Goal: Task Accomplishment & Management: Manage account settings

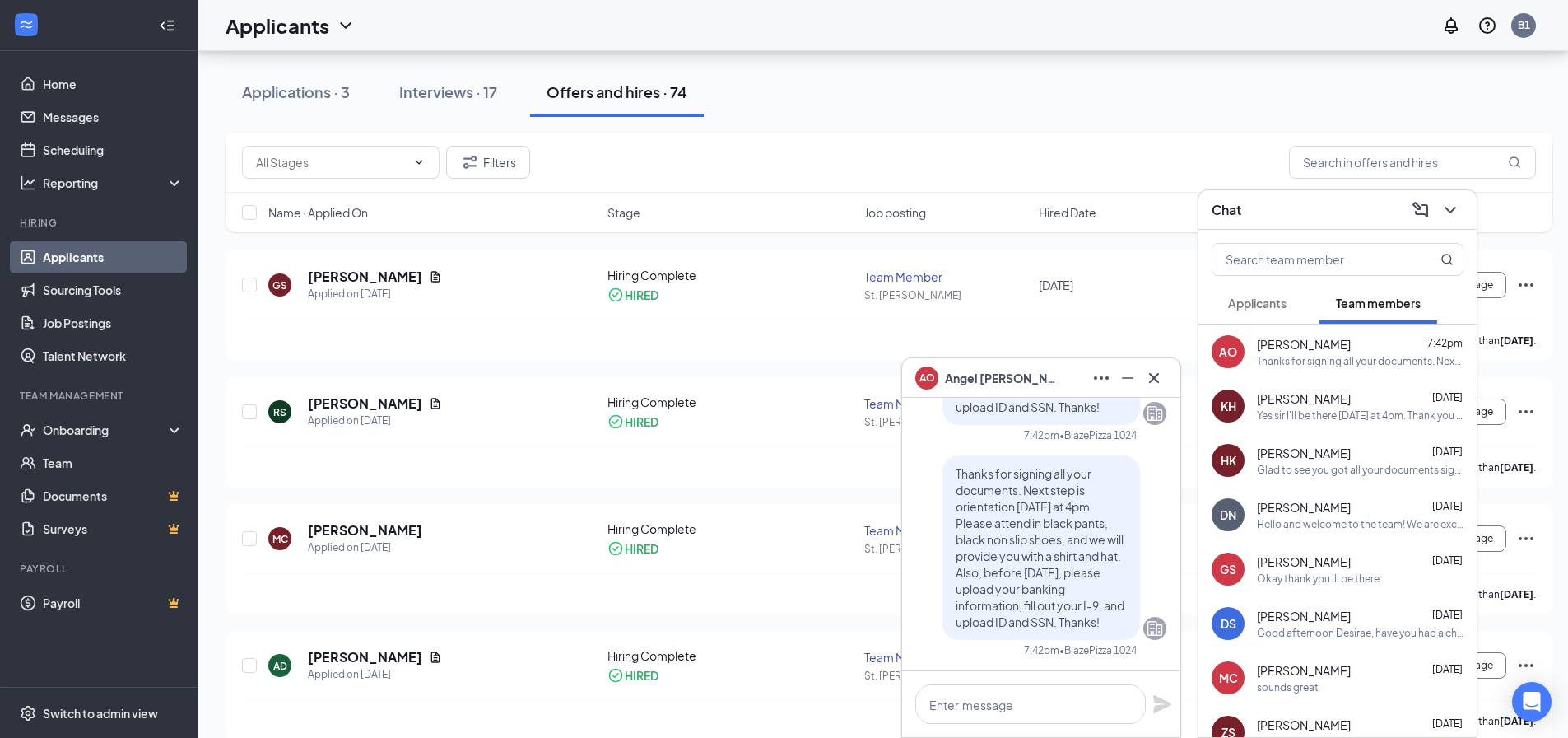
scroll to position [1070, 0]
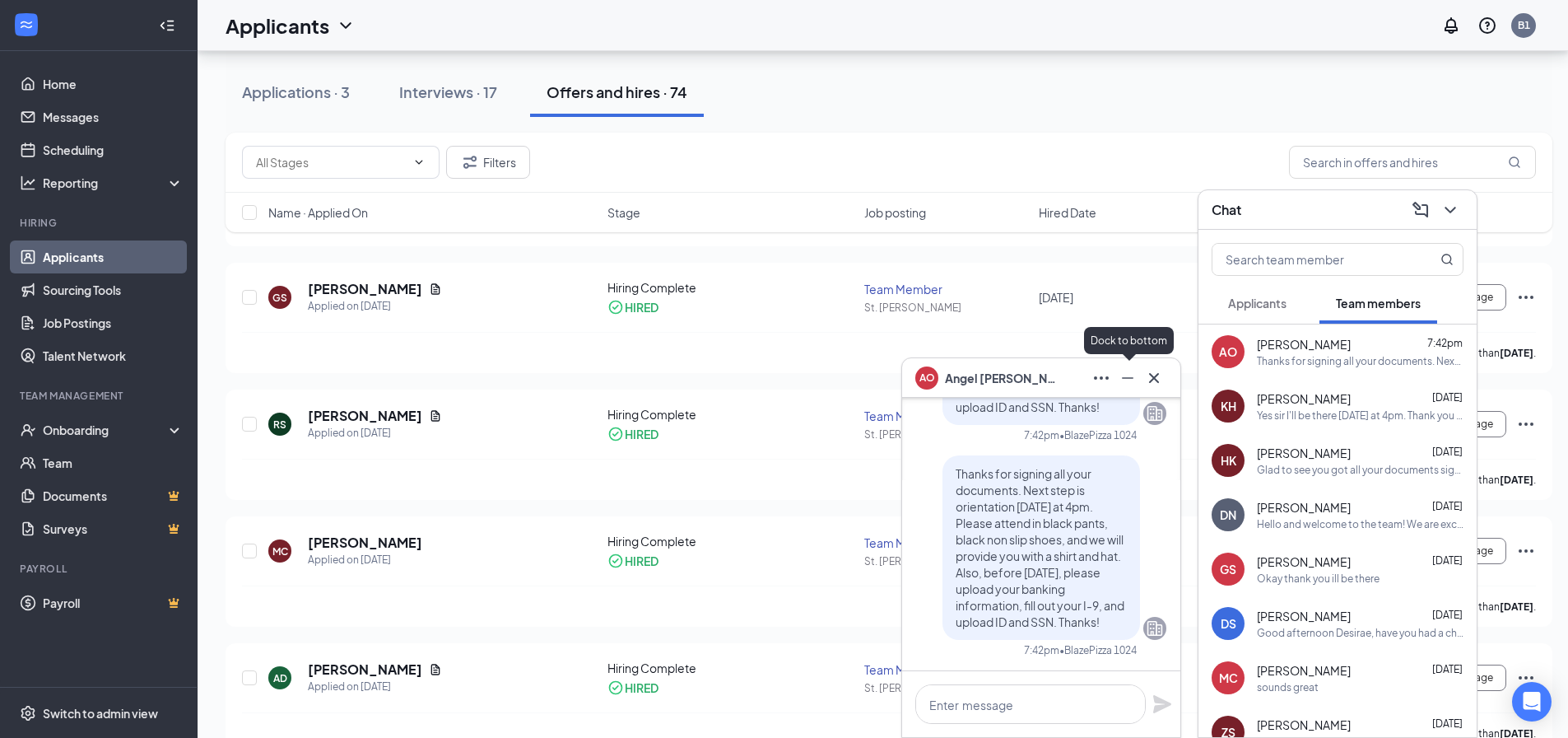
click at [1128, 387] on icon "Minimize" at bounding box center [1127, 377] width 19 height 19
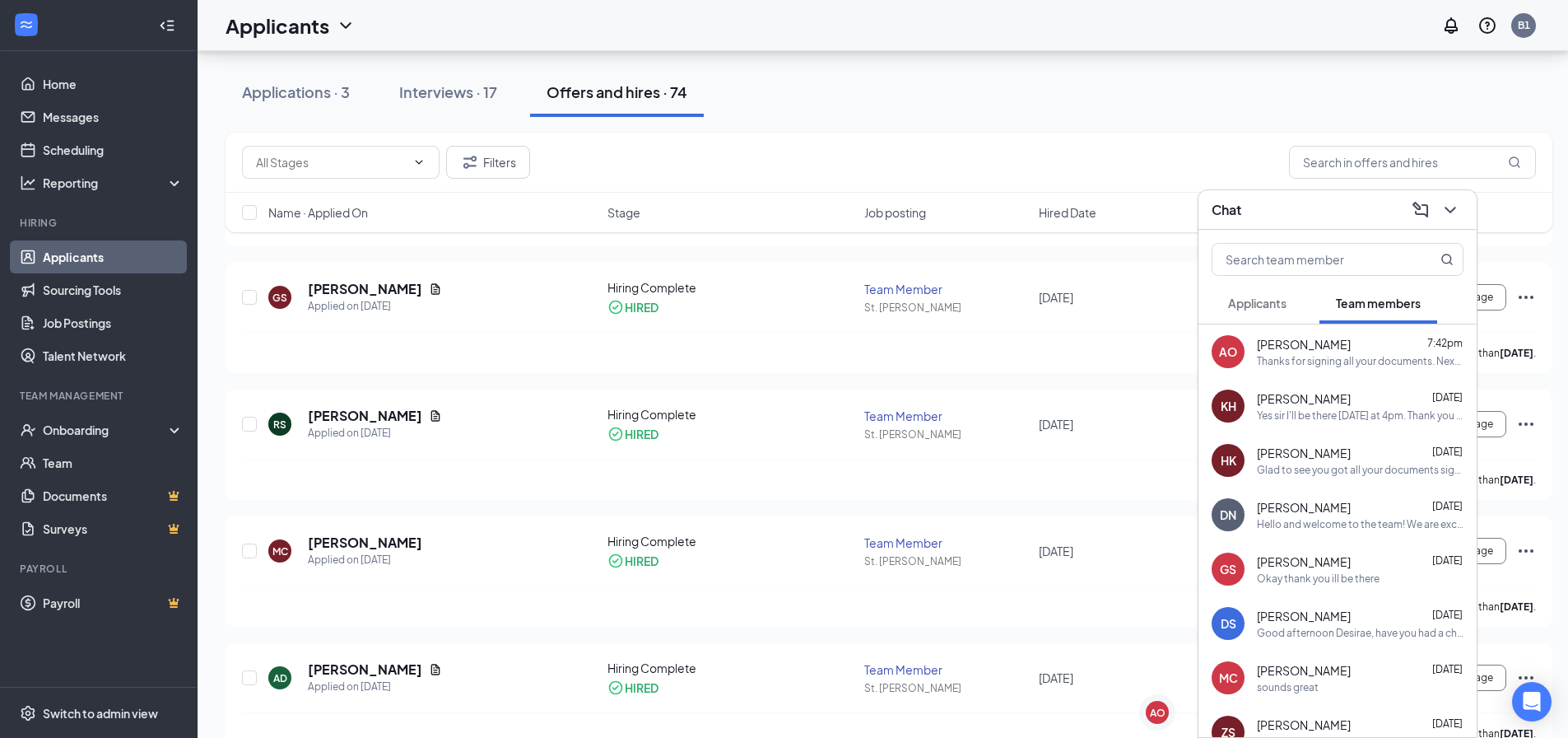
click at [1464, 208] on div "Chat" at bounding box center [1338, 209] width 279 height 40
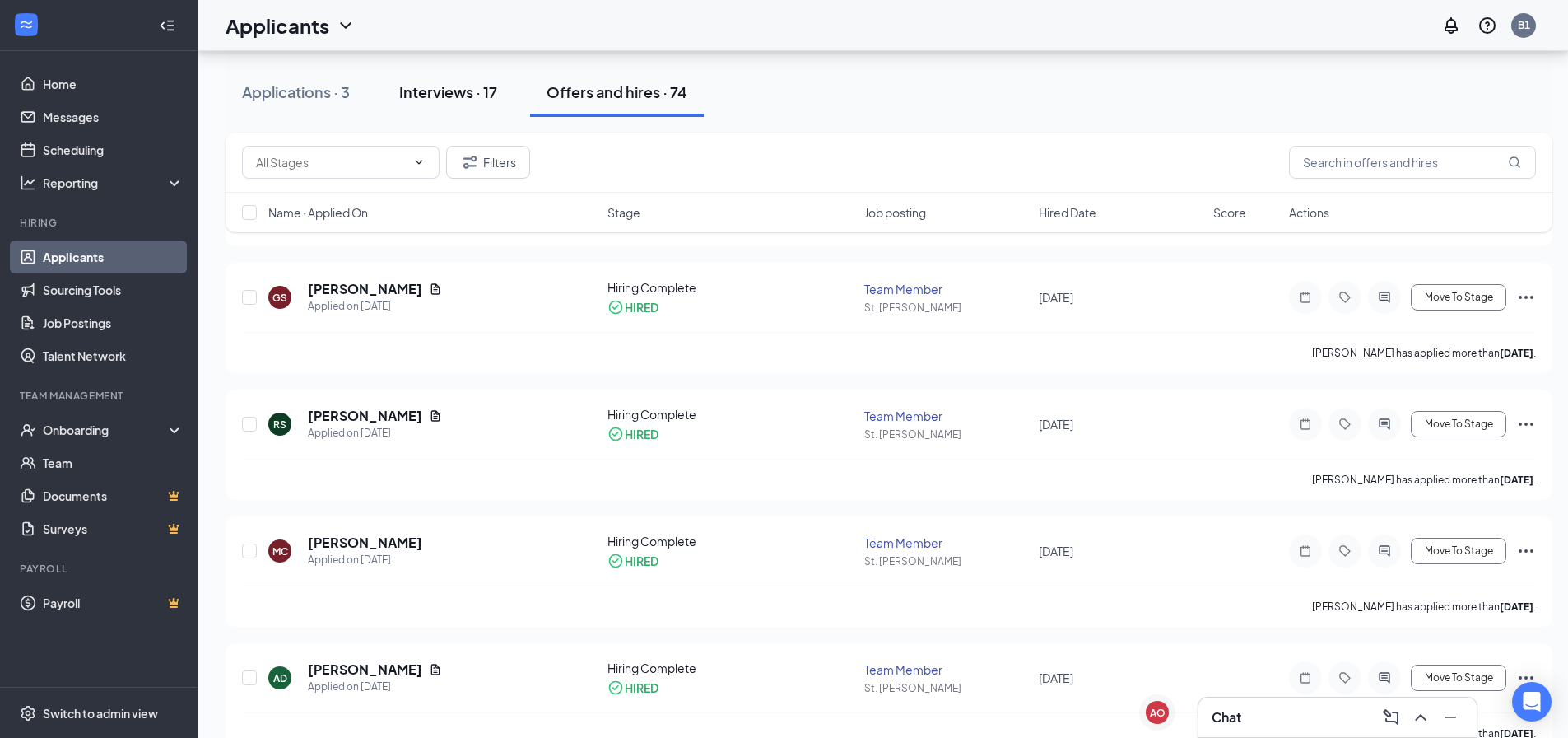
click at [403, 88] on div "Interviews · 17" at bounding box center [448, 92] width 98 height 20
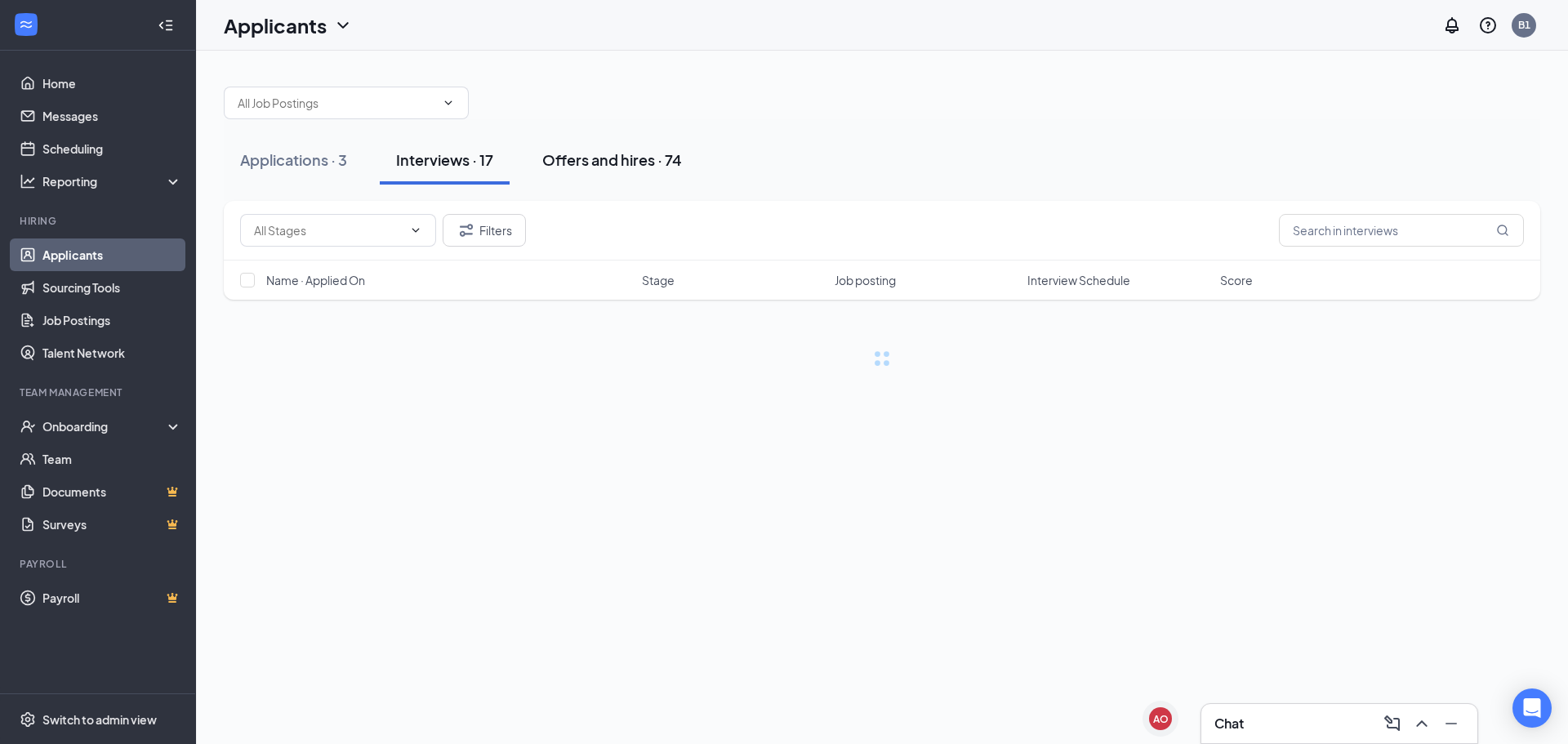
click at [646, 159] on div "Offers and hires · 74" at bounding box center [612, 160] width 140 height 20
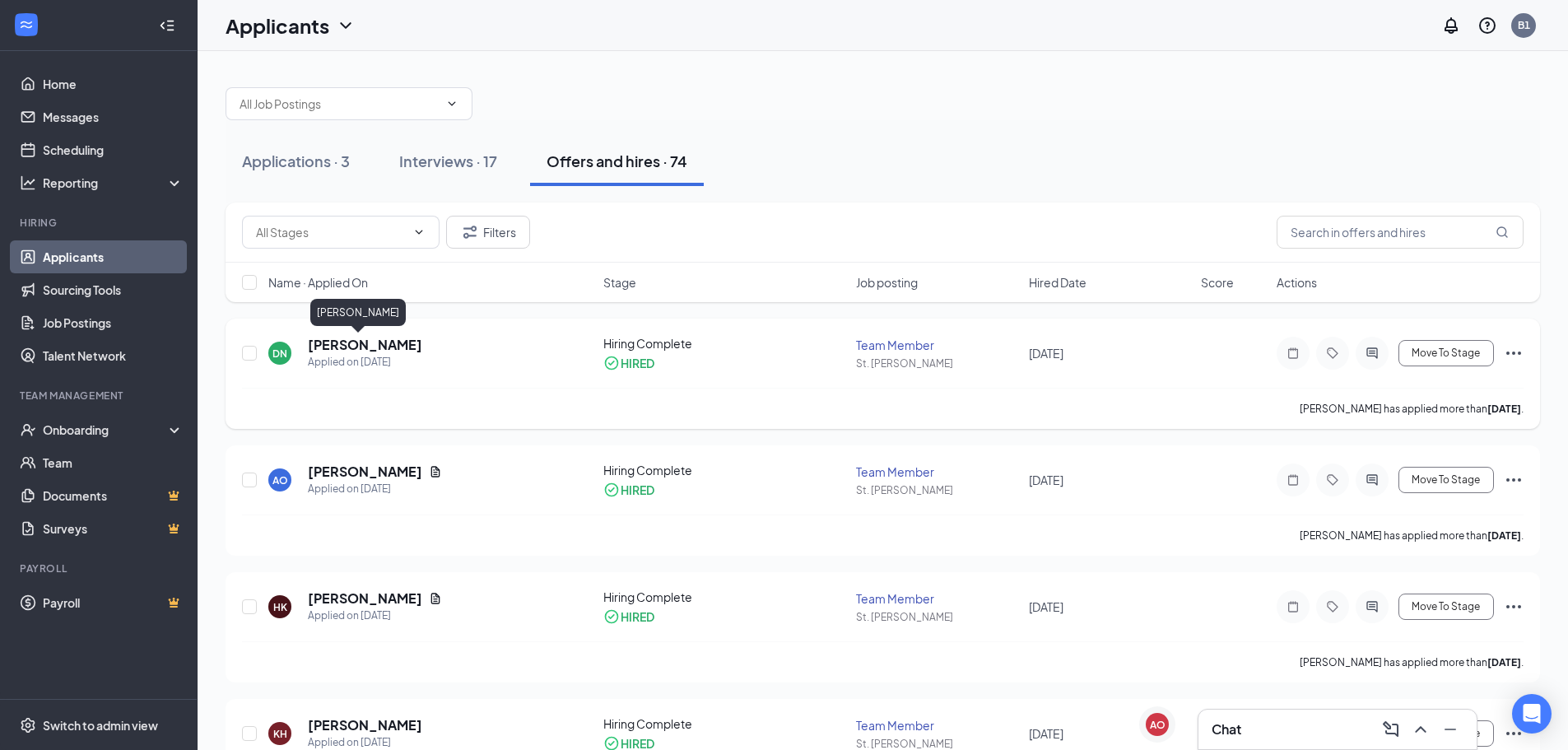
click at [360, 347] on h5 "[PERSON_NAME]" at bounding box center [366, 345] width 115 height 19
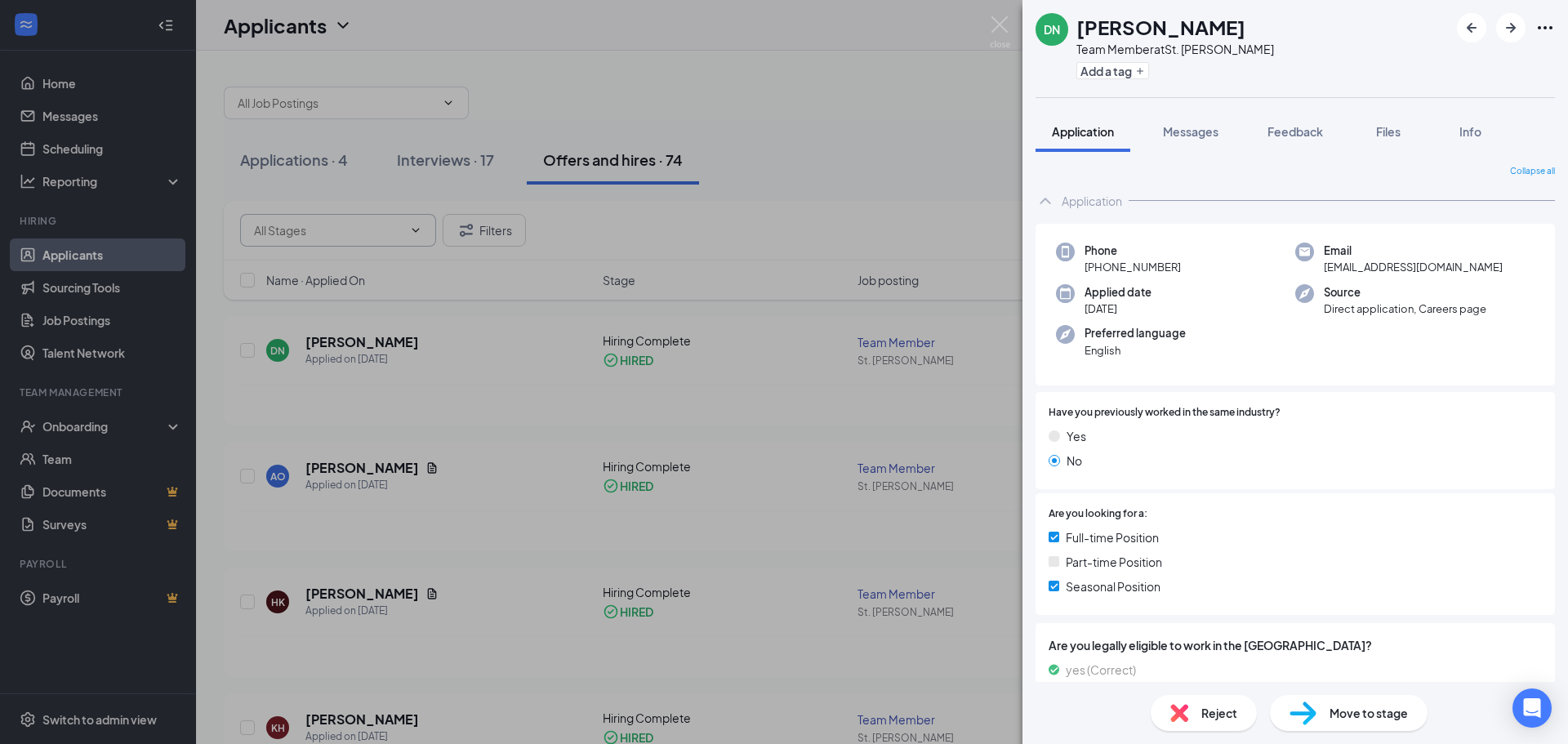
drag, startPoint x: 919, startPoint y: 262, endPoint x: 291, endPoint y: 240, distance: 628.4
click at [905, 252] on div "DN [PERSON_NAME] Team Member at St. [PERSON_NAME] Add a tag Application Message…" at bounding box center [784, 372] width 1568 height 744
